Goal: Task Accomplishment & Management: Manage account settings

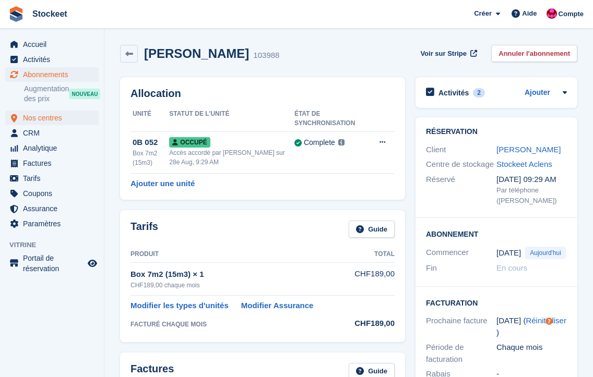
click at [47, 115] on span "Nos centres" at bounding box center [54, 118] width 63 height 15
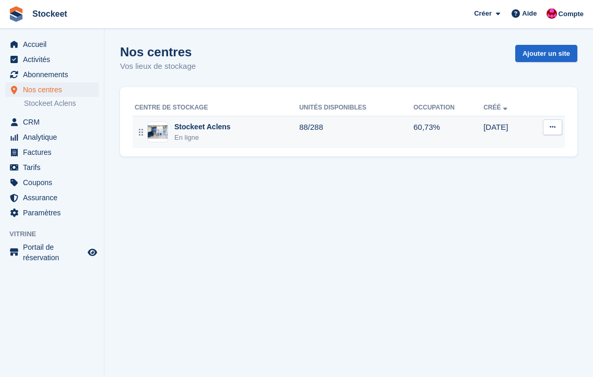
click at [201, 131] on div "Stockeet Aclens" at bounding box center [202, 127] width 56 height 11
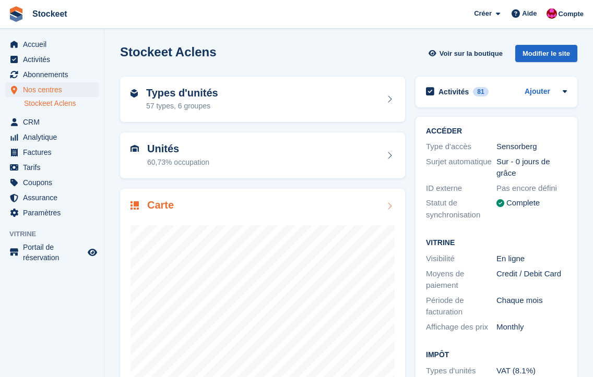
scroll to position [67, 0]
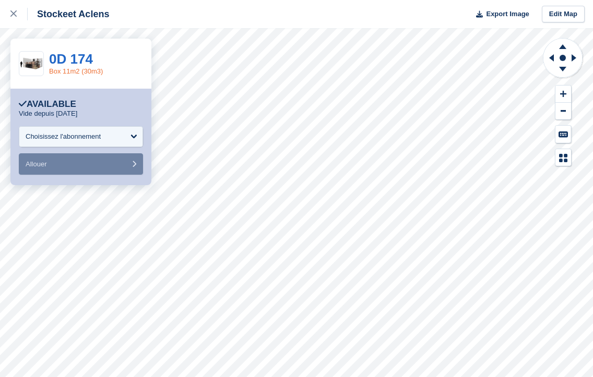
click at [72, 71] on link "Box 11m2 (30m3)" at bounding box center [76, 71] width 54 height 8
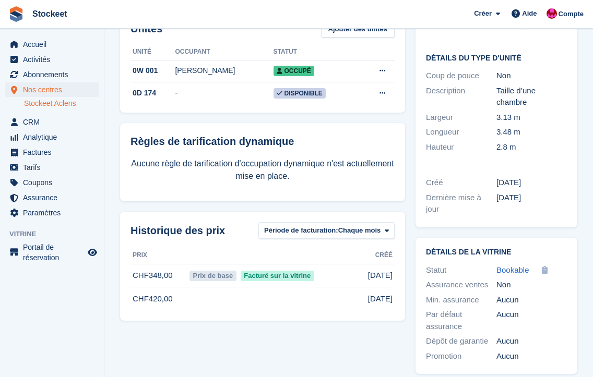
scroll to position [153, 0]
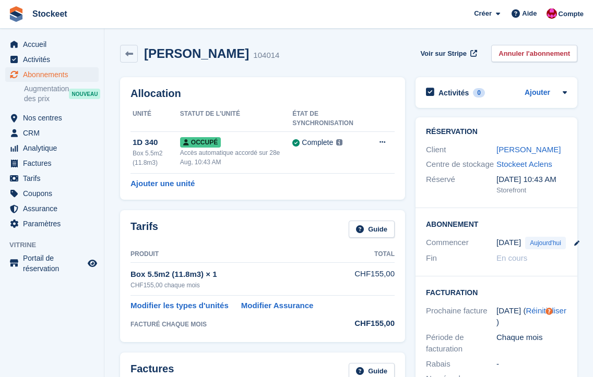
scroll to position [34, 0]
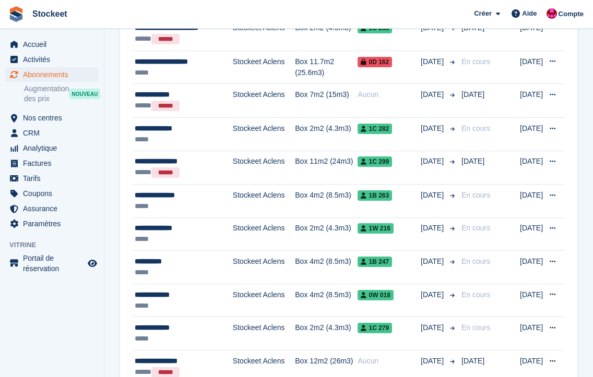
scroll to position [1275, 0]
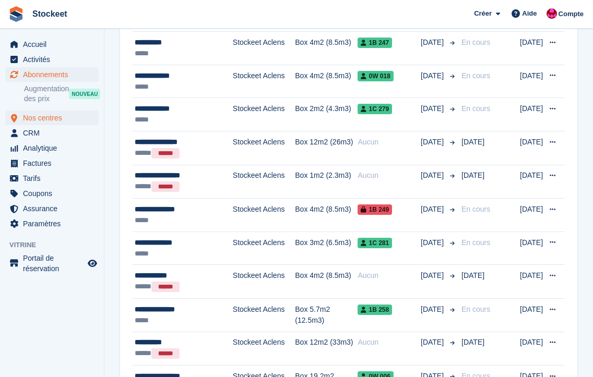
click at [39, 120] on span "Nos centres" at bounding box center [54, 118] width 63 height 15
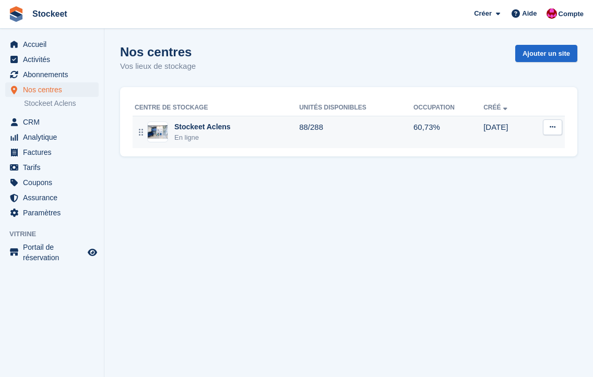
click at [247, 138] on div "Stockeet Aclens En ligne" at bounding box center [217, 132] width 164 height 21
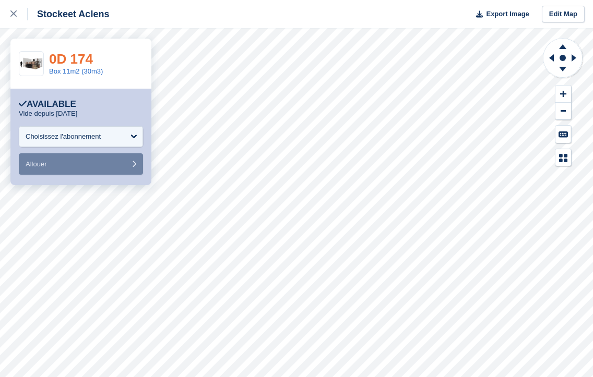
click at [88, 60] on link "0D 174" at bounding box center [71, 59] width 44 height 16
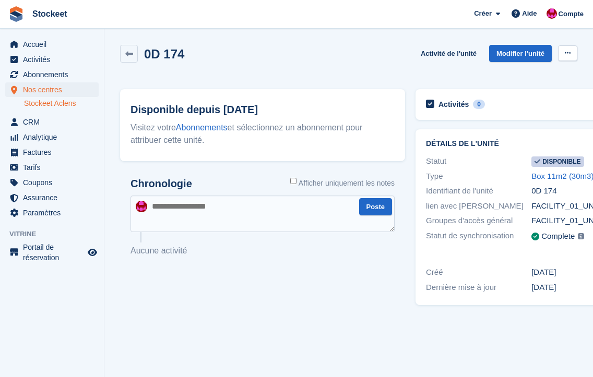
click at [568, 54] on icon at bounding box center [568, 53] width 6 height 7
click at [545, 76] on p "Rendre indisponible" at bounding box center [527, 74] width 91 height 14
click at [37, 85] on span "Nos centres" at bounding box center [54, 89] width 63 height 15
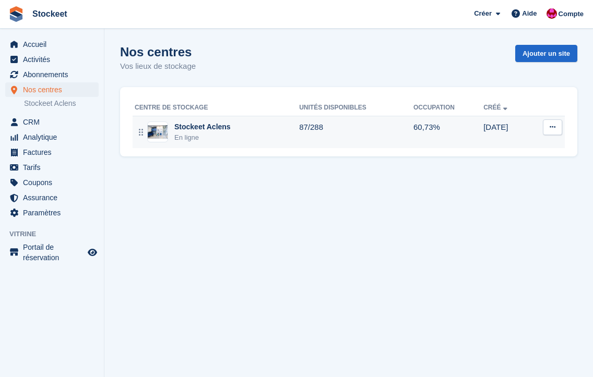
click at [188, 134] on div "En ligne" at bounding box center [202, 138] width 56 height 10
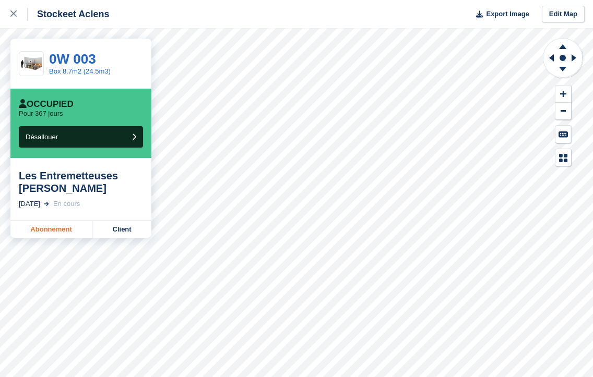
click at [59, 225] on link "Abonnement" at bounding box center [51, 229] width 82 height 17
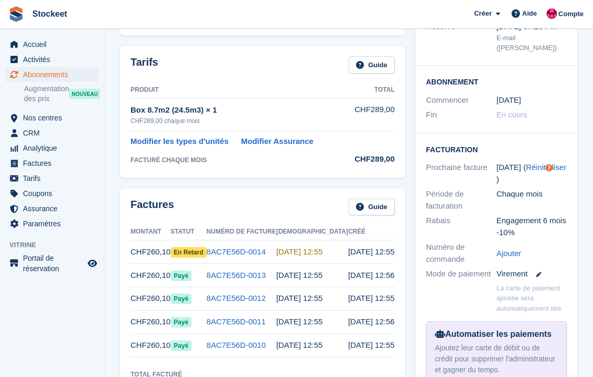
scroll to position [186, 0]
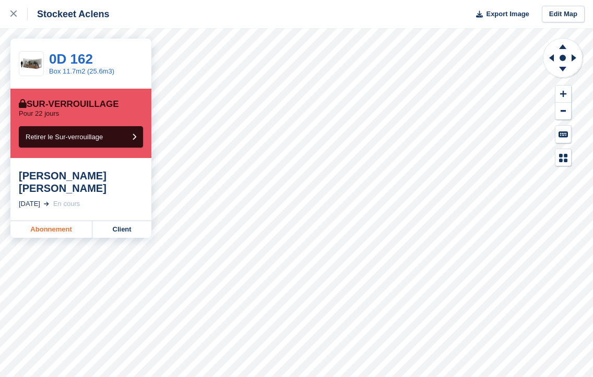
click at [57, 221] on link "Abonnement" at bounding box center [51, 229] width 82 height 17
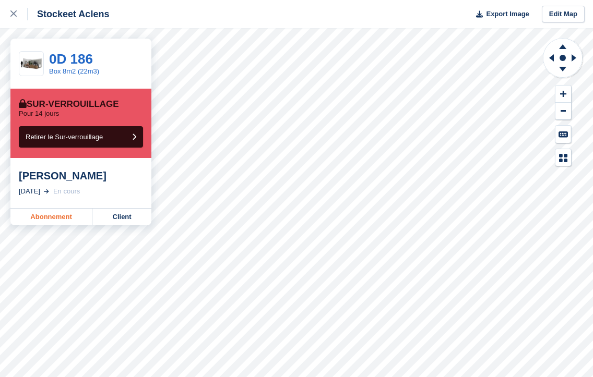
click at [55, 215] on link "Abonnement" at bounding box center [51, 217] width 82 height 17
click at [58, 217] on link "Abonnement" at bounding box center [51, 217] width 82 height 17
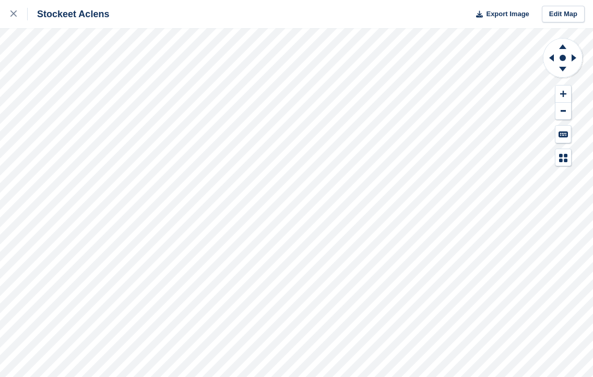
click at [118, 132] on div "Stockeet Aclens Export Image Edit Map" at bounding box center [296, 188] width 593 height 377
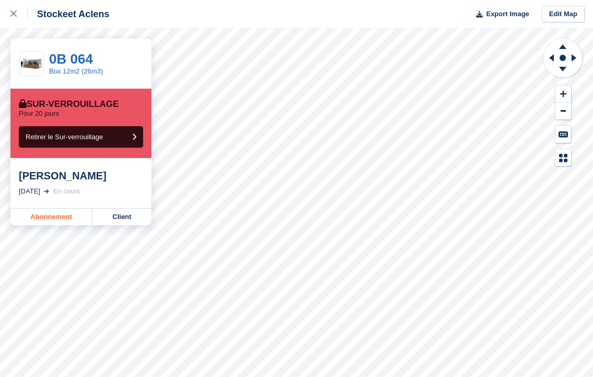
click at [58, 213] on link "Abonnement" at bounding box center [51, 217] width 82 height 17
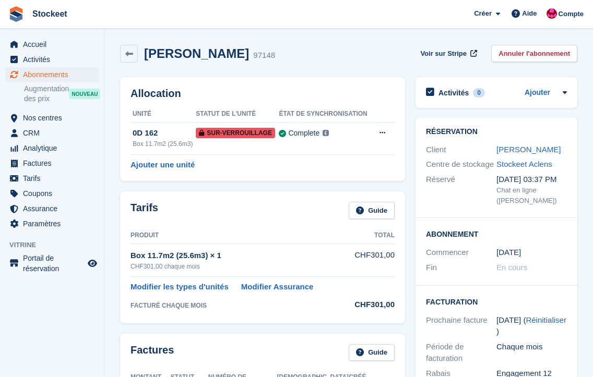
scroll to position [199, 0]
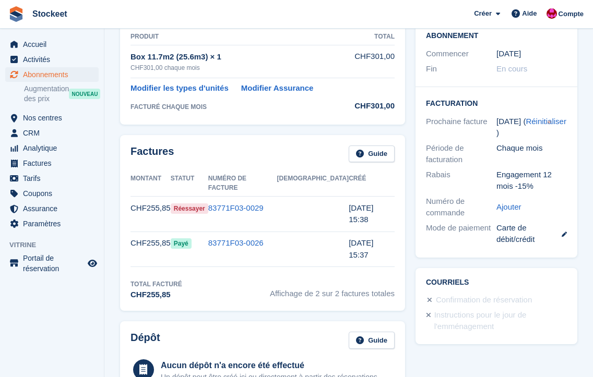
click at [265, 202] on td "83771F03-0029" at bounding box center [242, 214] width 69 height 35
click at [264, 204] on link "83771F03-0029" at bounding box center [235, 208] width 55 height 9
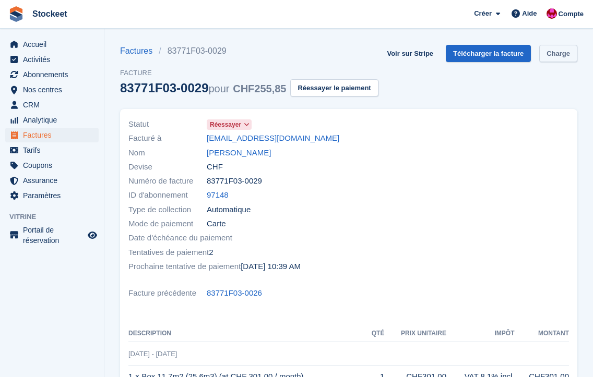
click at [539, 62] on link "Charge" at bounding box center [558, 53] width 38 height 17
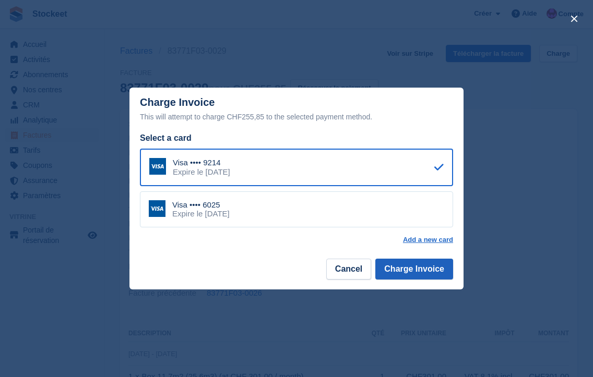
click at [413, 264] on button "Charge Invoice" at bounding box center [414, 269] width 78 height 21
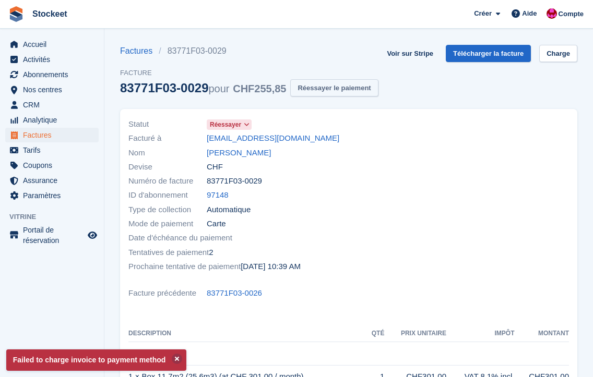
click at [362, 94] on button "Réessayer le paiement" at bounding box center [334, 87] width 88 height 17
click at [539, 62] on link "Charge" at bounding box center [558, 53] width 38 height 17
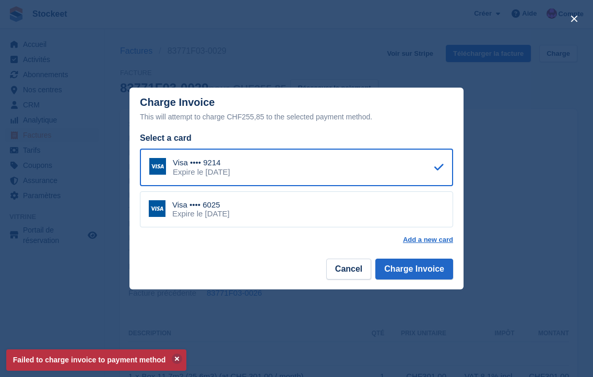
click at [315, 204] on div "Visa •••• 6025 Expire le April 2027" at bounding box center [296, 210] width 313 height 37
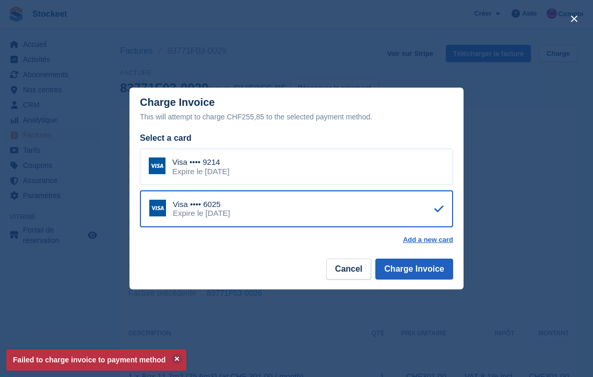
click at [414, 276] on button "Charge Invoice" at bounding box center [414, 269] width 78 height 21
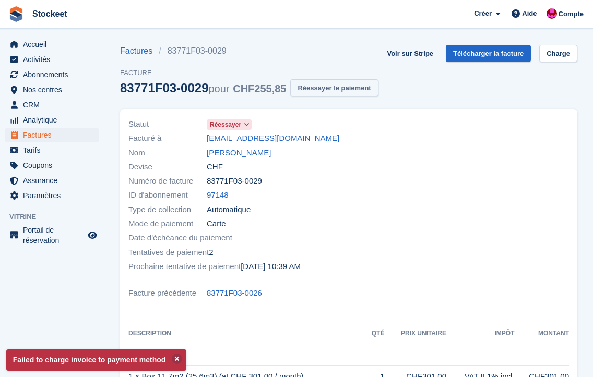
click at [359, 93] on button "Réessayer le paiement" at bounding box center [334, 87] width 88 height 17
click at [539, 62] on link "Charge" at bounding box center [558, 53] width 38 height 17
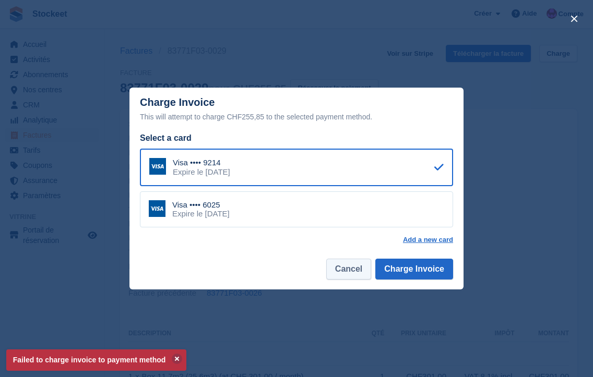
click at [356, 271] on button "Cancel" at bounding box center [348, 269] width 45 height 21
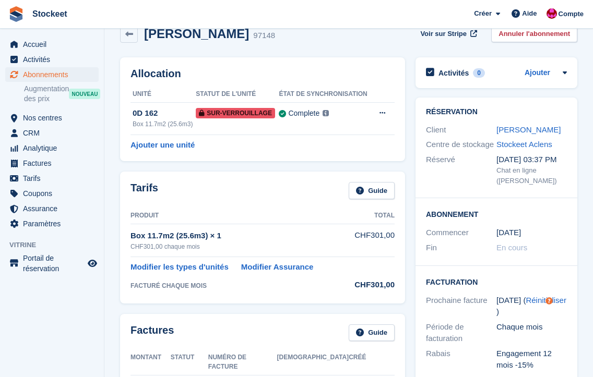
scroll to position [213, 0]
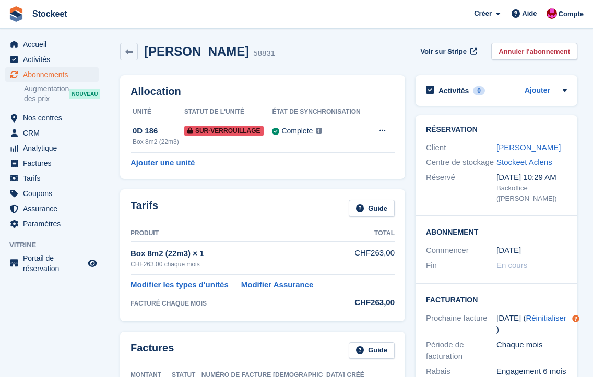
scroll to position [178, 0]
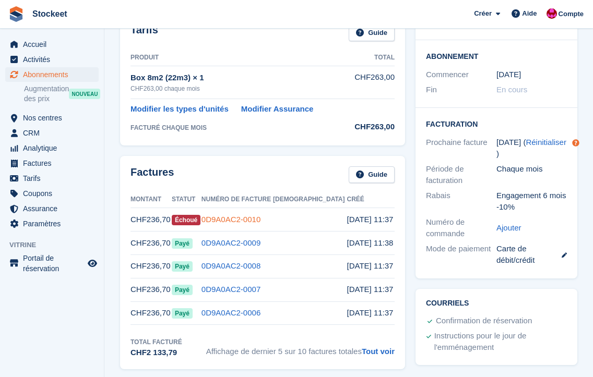
click at [260, 219] on link "0D9A0AC2-0010" at bounding box center [230, 219] width 59 height 9
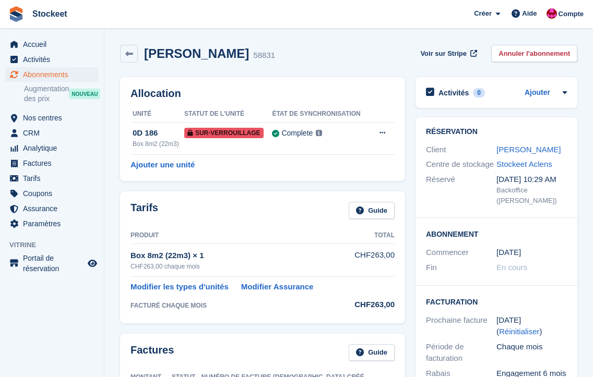
scroll to position [178, 0]
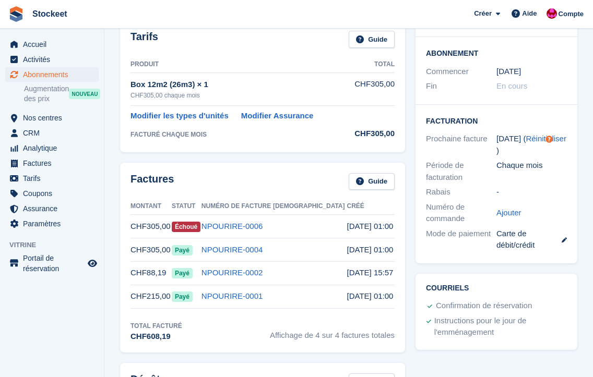
scroll to position [151, 0]
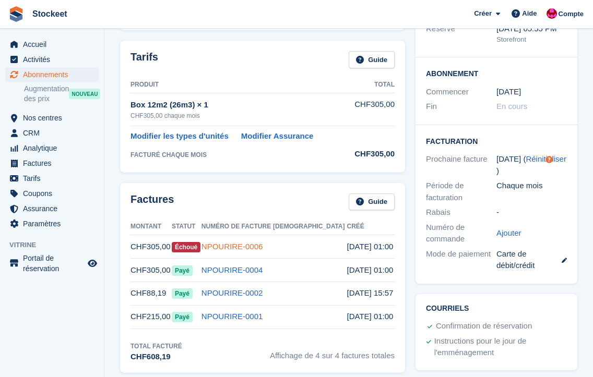
click at [245, 246] on link "NPOURIRE-0006" at bounding box center [232, 246] width 62 height 9
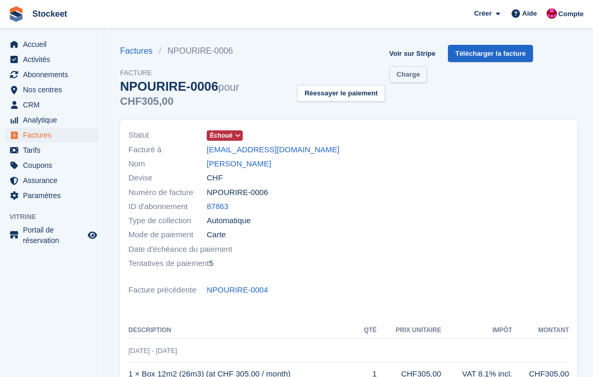
click at [415, 75] on link "Charge" at bounding box center [408, 74] width 38 height 17
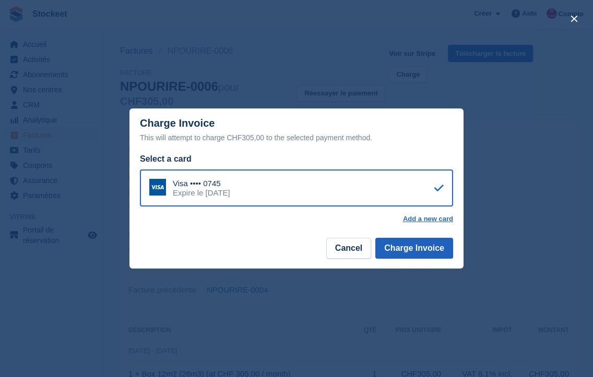
click at [432, 254] on button "Charge Invoice" at bounding box center [414, 248] width 78 height 21
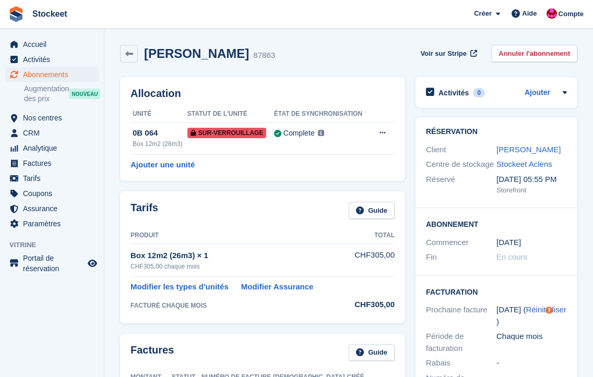
scroll to position [90, 0]
